Goal: Task Accomplishment & Management: Use online tool/utility

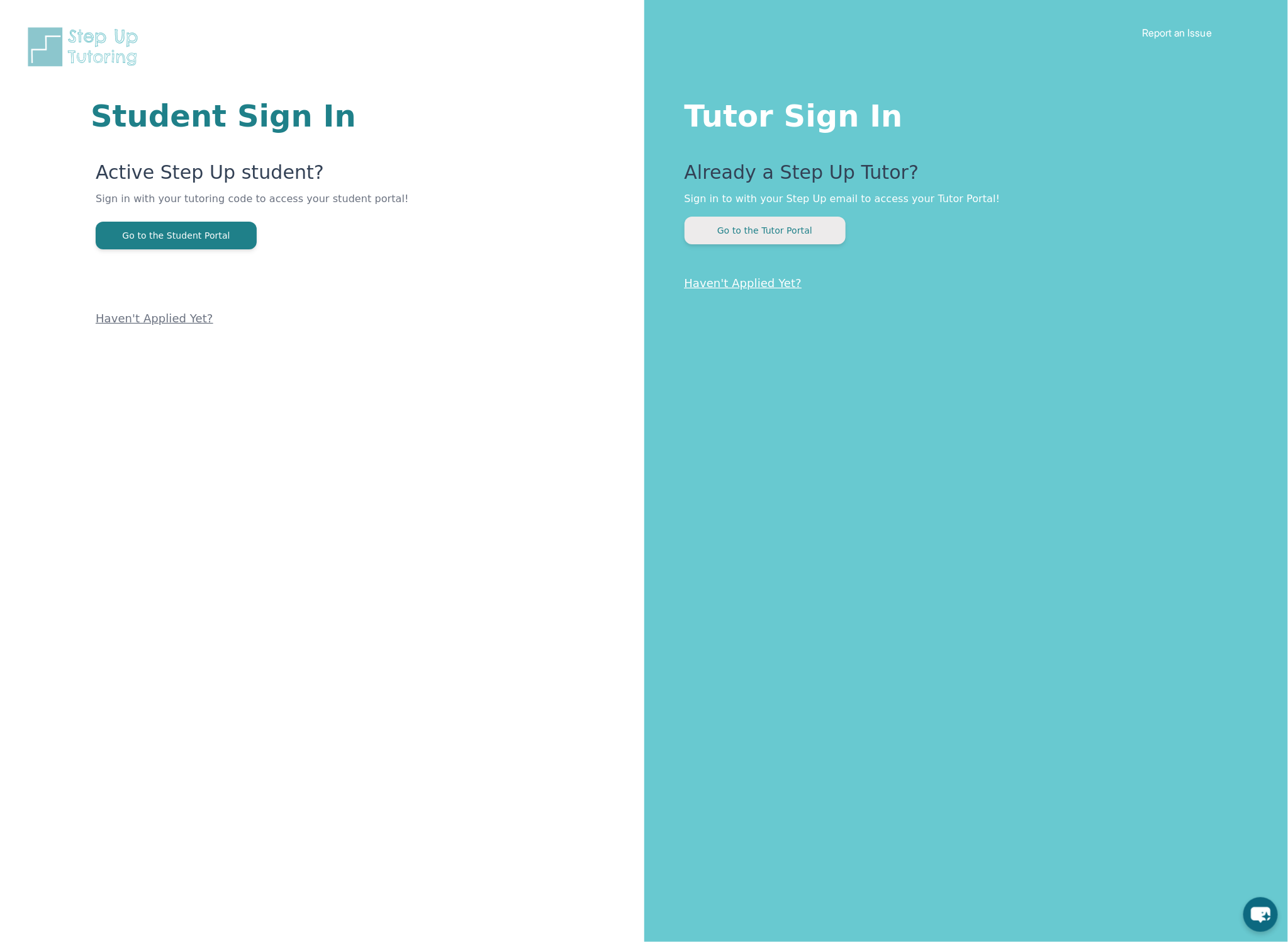
click at [786, 228] on button "Go to the Tutor Portal" at bounding box center [765, 230] width 161 height 28
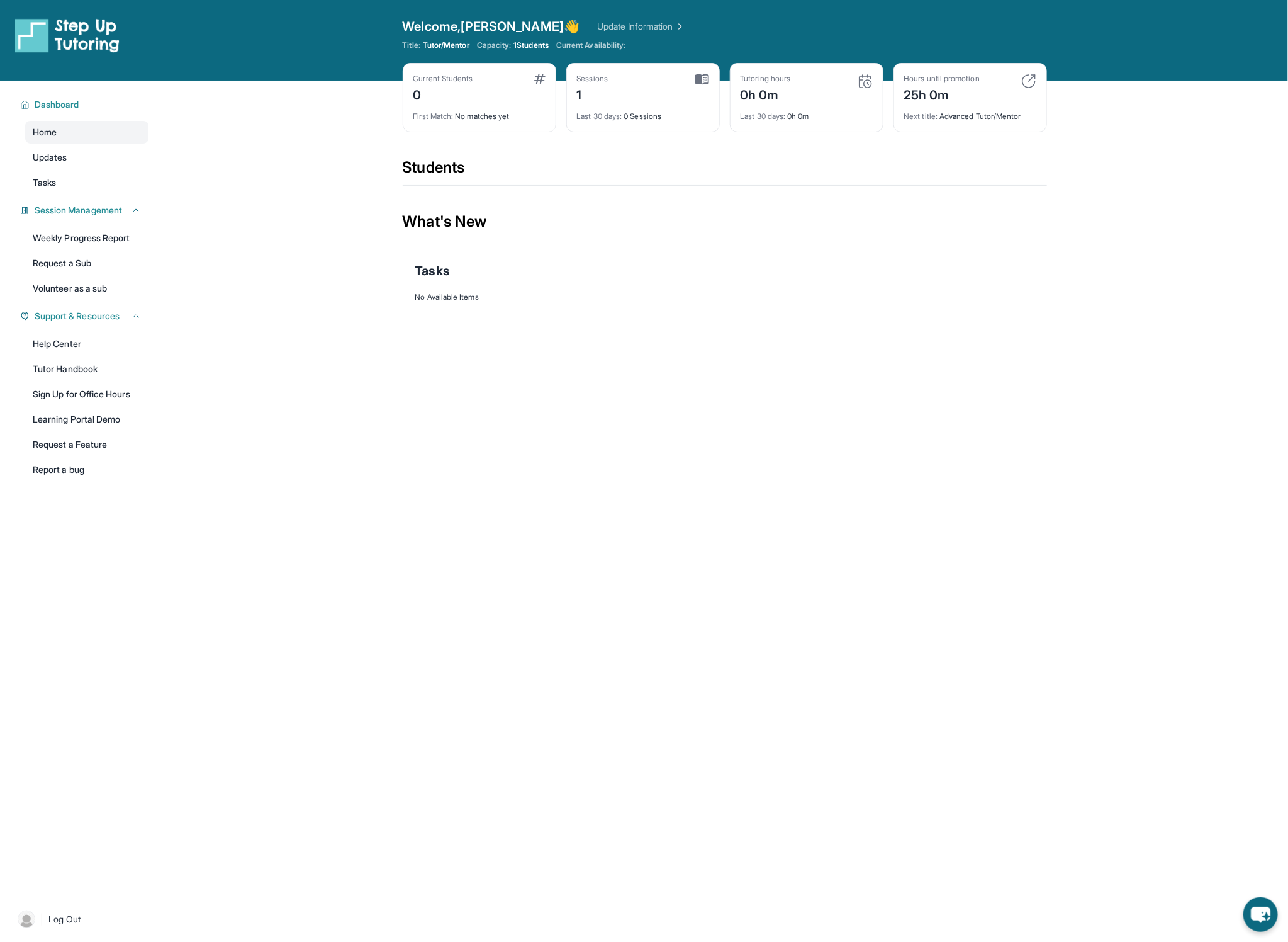
click at [597, 26] on link "Update Information" at bounding box center [641, 26] width 88 height 12
click at [575, 37] on div "Welcome, Sam 👋 Update Information Title: Tutor/Mentor Capacity: 1 Students Curr…" at bounding box center [724, 40] width 644 height 45
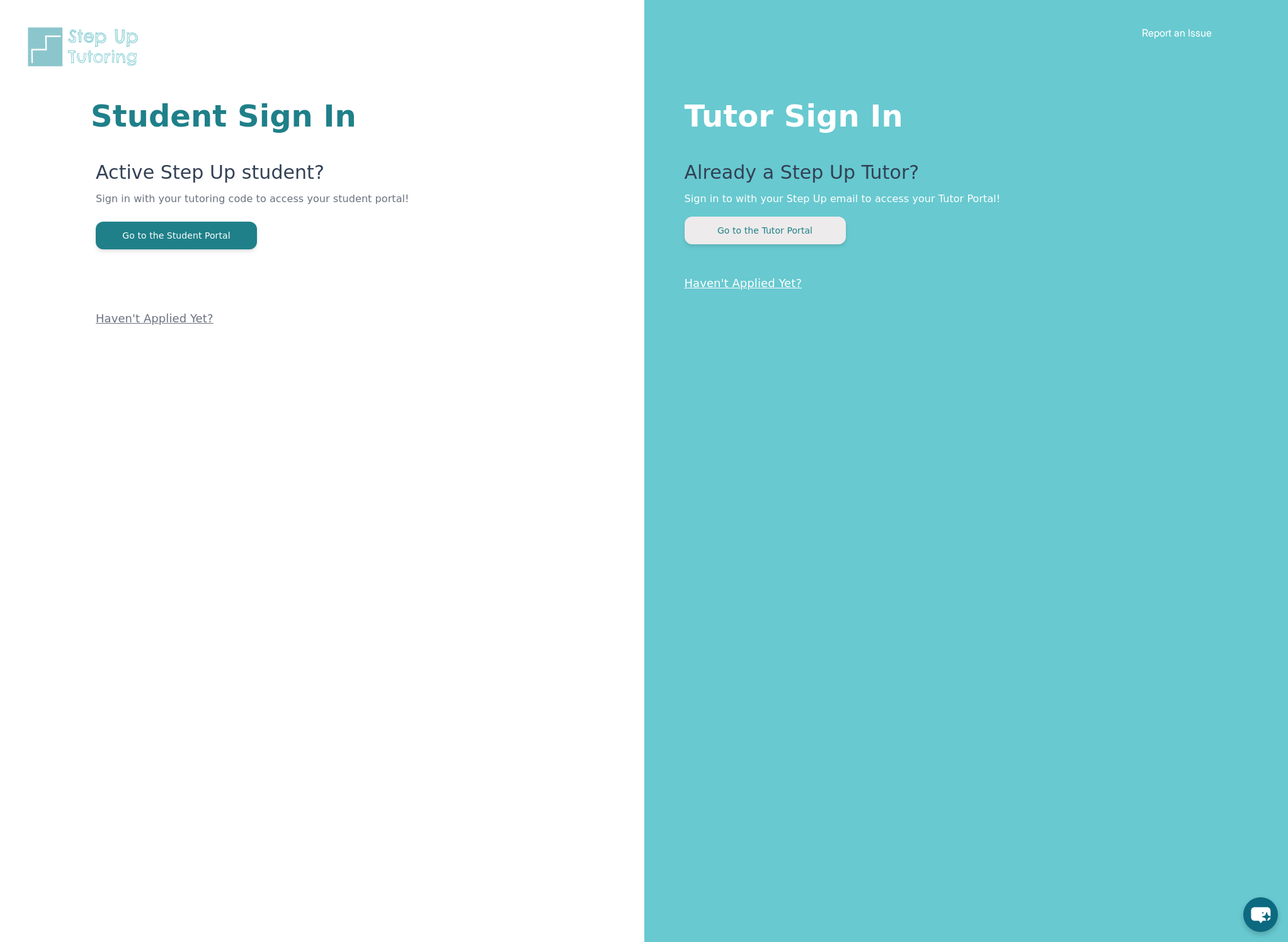
click at [795, 229] on button "Go to the Tutor Portal" at bounding box center [764, 230] width 161 height 28
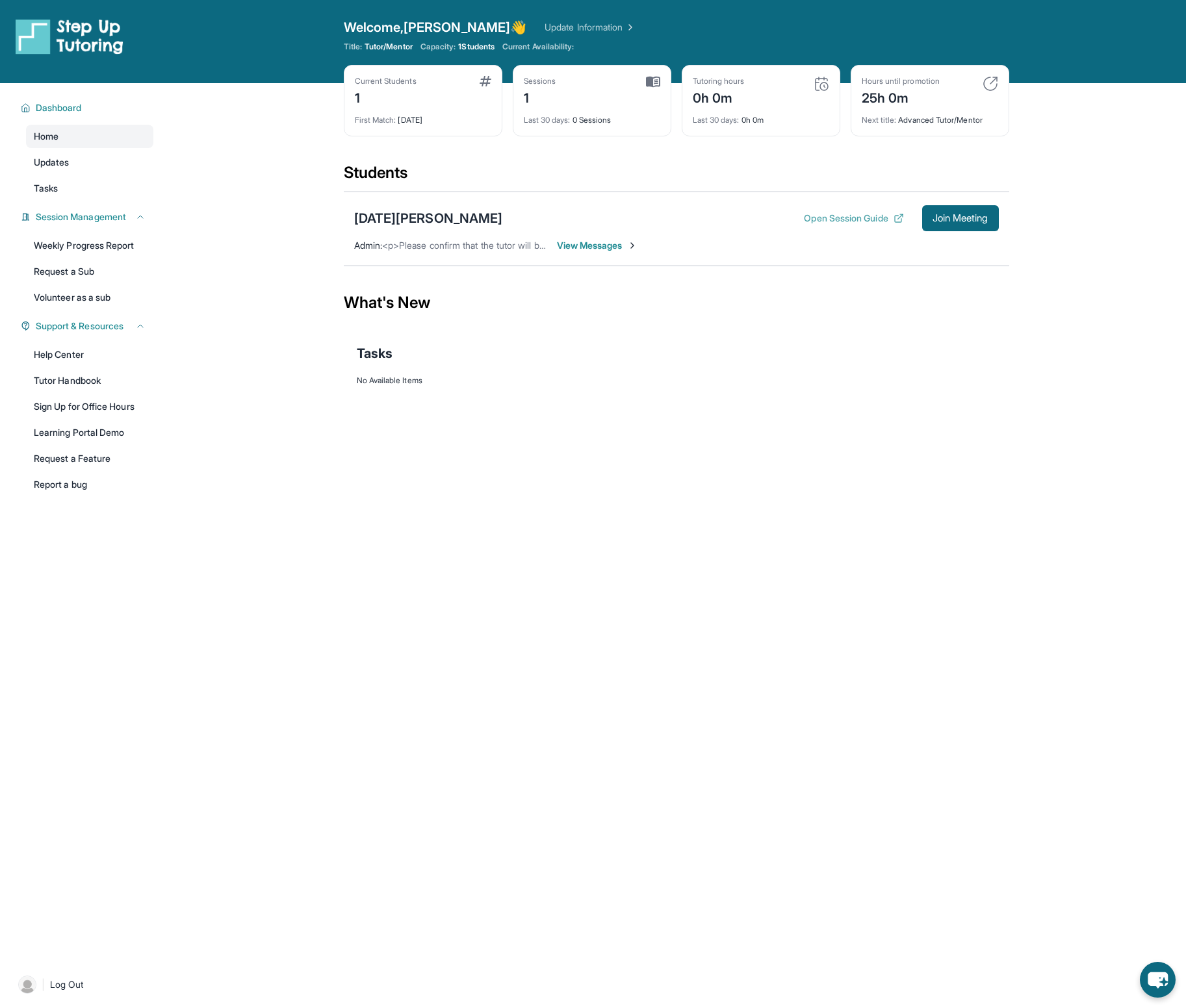
click at [832, 220] on button "Open Session Guide" at bounding box center [854, 218] width 100 height 13
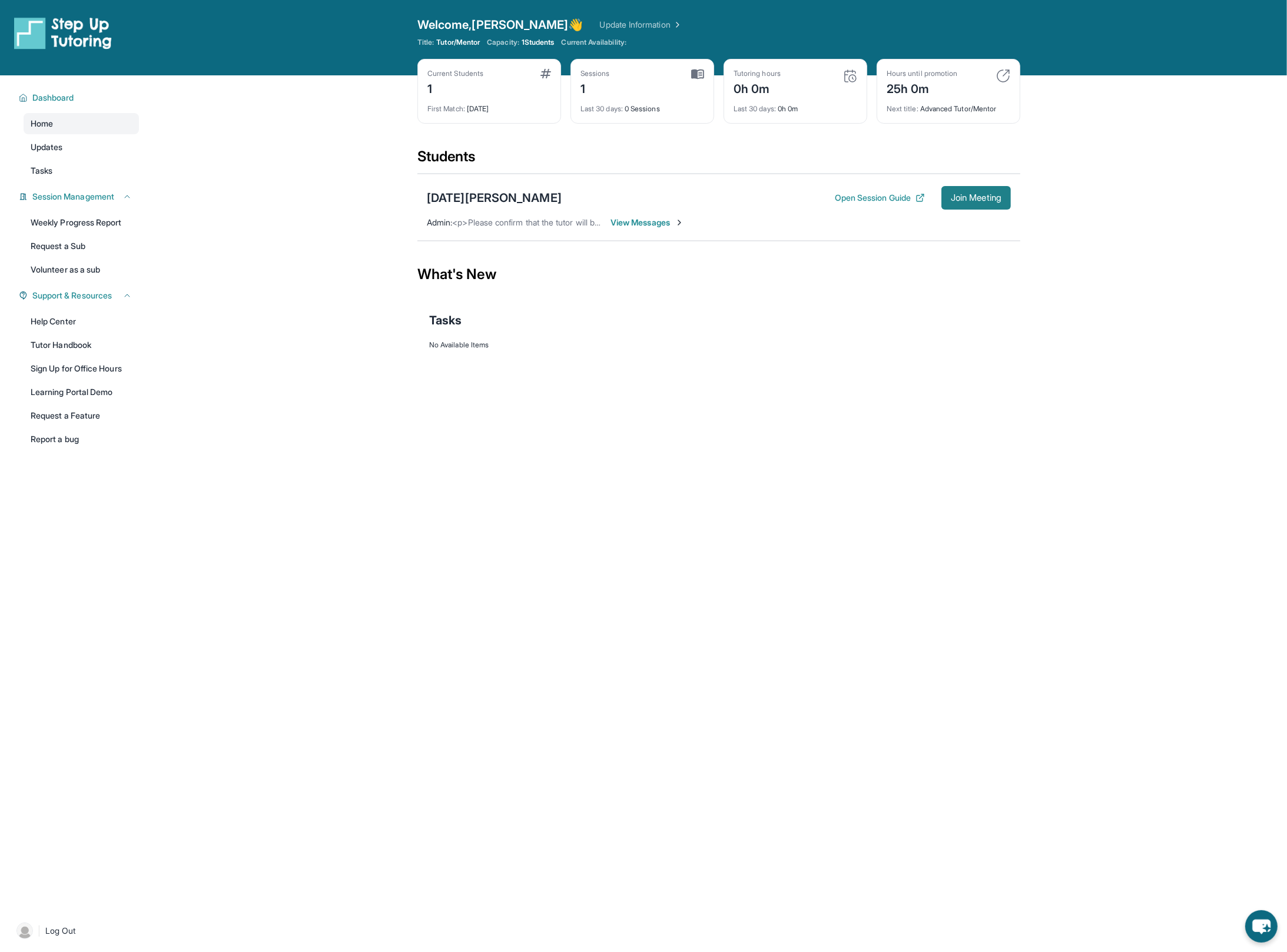
click at [977, 201] on span "Join Meeting" at bounding box center [976, 198] width 51 height 7
